Goal: Task Accomplishment & Management: Use online tool/utility

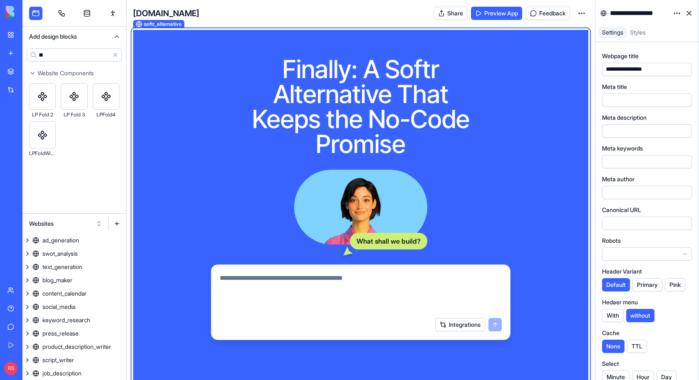
scroll to position [115, 0]
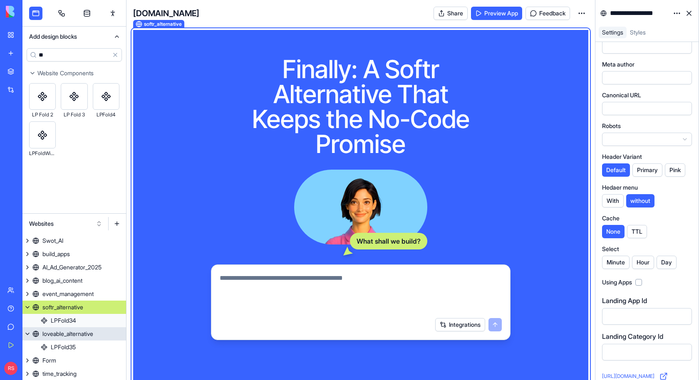
click at [48, 335] on div "loveable_alternative" at bounding box center [67, 334] width 51 height 8
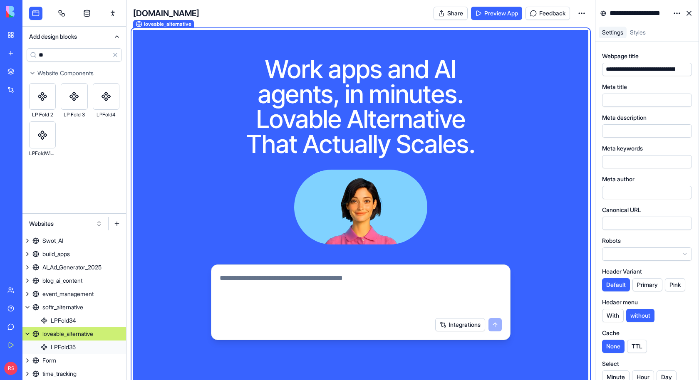
scroll to position [372, 0]
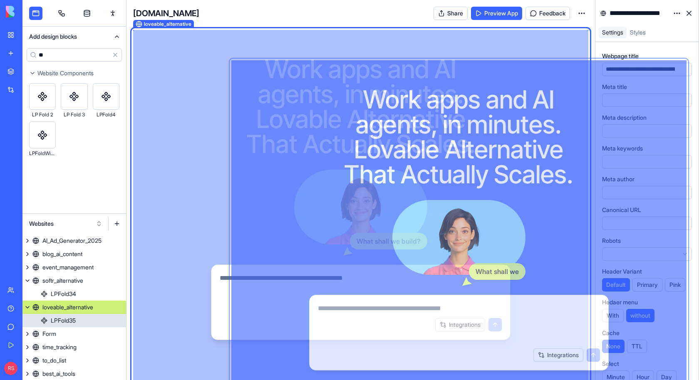
drag, startPoint x: 268, startPoint y: 66, endPoint x: 294, endPoint y: 70, distance: 26.5
click at [294, 70] on h1 "Work apps and AI agents, in minutes. Lovable Alternative That Actually Scales." at bounding box center [361, 107] width 240 height 100
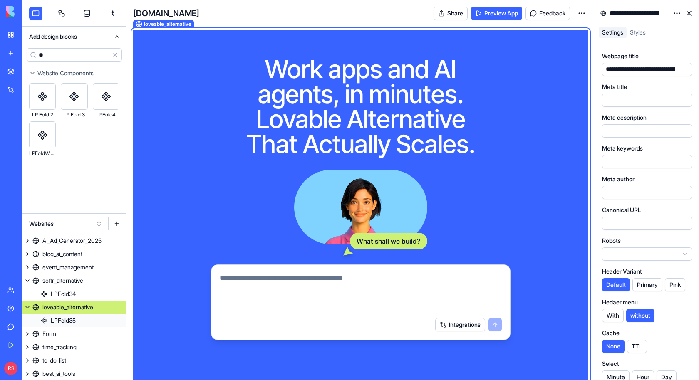
click at [685, 71] on button "button" at bounding box center [683, 69] width 13 height 13
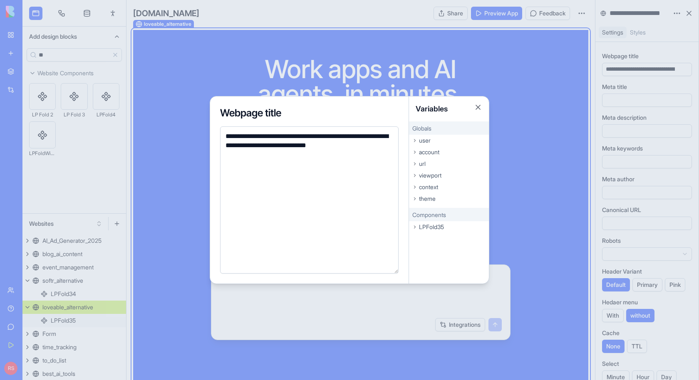
click at [534, 139] on div at bounding box center [349, 190] width 699 height 380
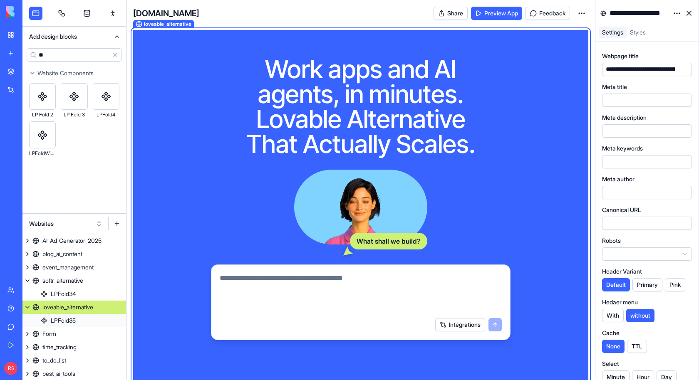
click at [683, 66] on button "button" at bounding box center [683, 69] width 13 height 13
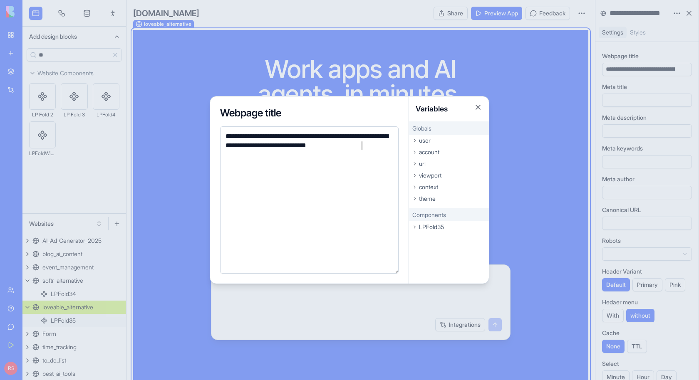
click at [482, 100] on div "Variables" at bounding box center [449, 109] width 80 height 25
click at [67, 322] on div at bounding box center [349, 190] width 699 height 380
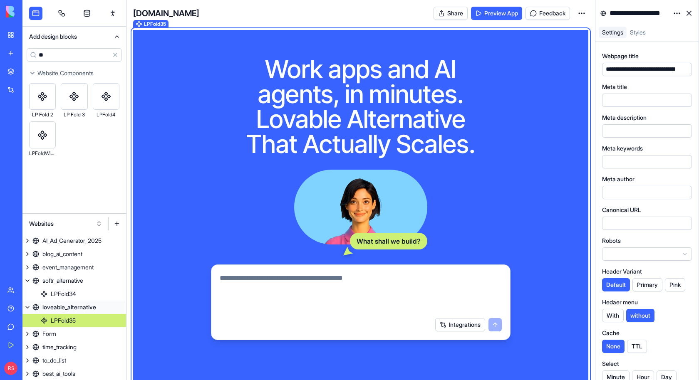
click at [77, 321] on link "LPFold35" at bounding box center [74, 320] width 104 height 13
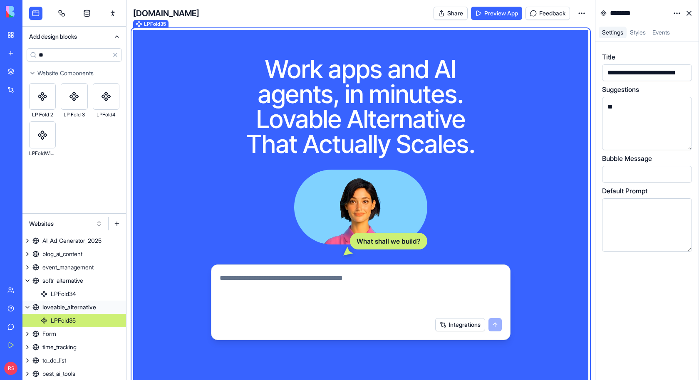
scroll to position [386, 0]
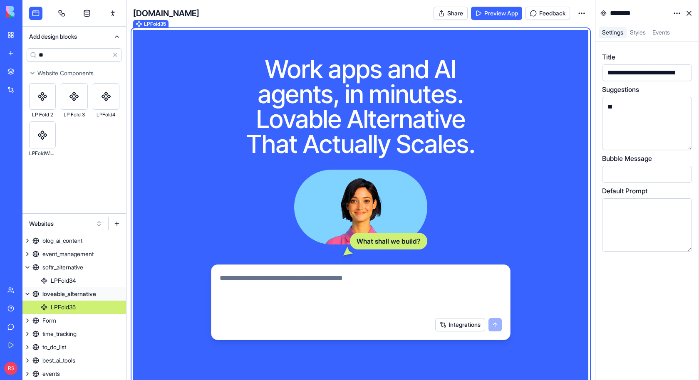
click at [683, 73] on button "button" at bounding box center [683, 72] width 13 height 13
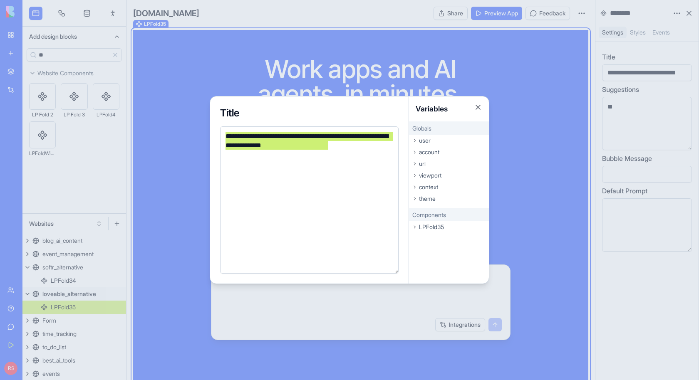
drag, startPoint x: 225, startPoint y: 138, endPoint x: 377, endPoint y: 156, distance: 152.6
click at [377, 156] on div "**********" at bounding box center [308, 200] width 170 height 136
copy div "**********"
